Goal: Task Accomplishment & Management: Manage account settings

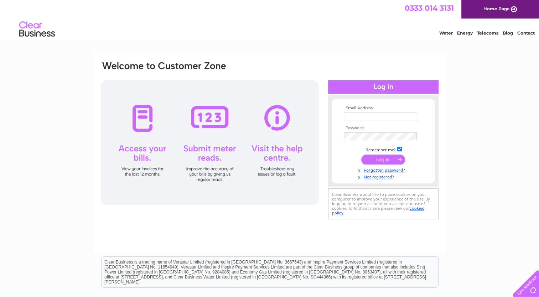
click at [359, 117] on input "text" at bounding box center [380, 116] width 73 height 8
type input "[EMAIL_ADDRESS][DOMAIN_NAME]"
click at [361, 155] on input "submit" at bounding box center [383, 160] width 44 height 10
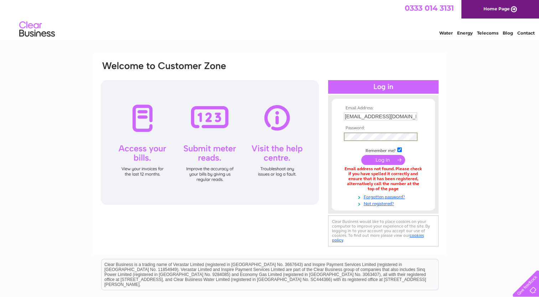
click at [361, 155] on input "submit" at bounding box center [383, 160] width 44 height 10
click at [409, 115] on input "[EMAIL_ADDRESS][DOMAIN_NAME]" at bounding box center [380, 116] width 73 height 8
drag, startPoint x: 413, startPoint y: 116, endPoint x: 316, endPoint y: 117, distance: 96.5
click at [316, 117] on div "Email Address: finance@campionhomes.com Password:" at bounding box center [269, 155] width 339 height 188
click at [403, 113] on input "[EMAIL_ADDRESS][DOMAIN_NAME]" at bounding box center [381, 116] width 74 height 9
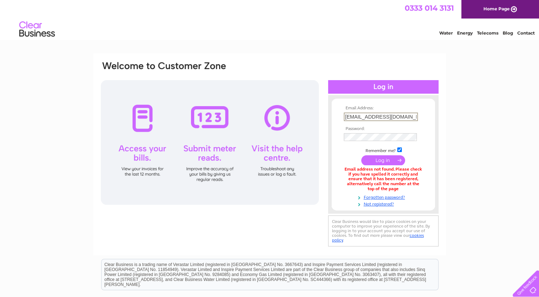
click at [415, 116] on input "[EMAIL_ADDRESS][DOMAIN_NAME]" at bounding box center [381, 116] width 74 height 9
drag, startPoint x: 413, startPoint y: 115, endPoint x: 323, endPoint y: 122, distance: 90.7
click at [322, 127] on div "Email Address: finance@campionhomes.com Password:" at bounding box center [269, 155] width 339 height 188
click at [392, 155] on input "submit" at bounding box center [383, 160] width 44 height 10
click at [361, 155] on input "submit" at bounding box center [383, 160] width 44 height 10
